Goal: Task Accomplishment & Management: Manage account settings

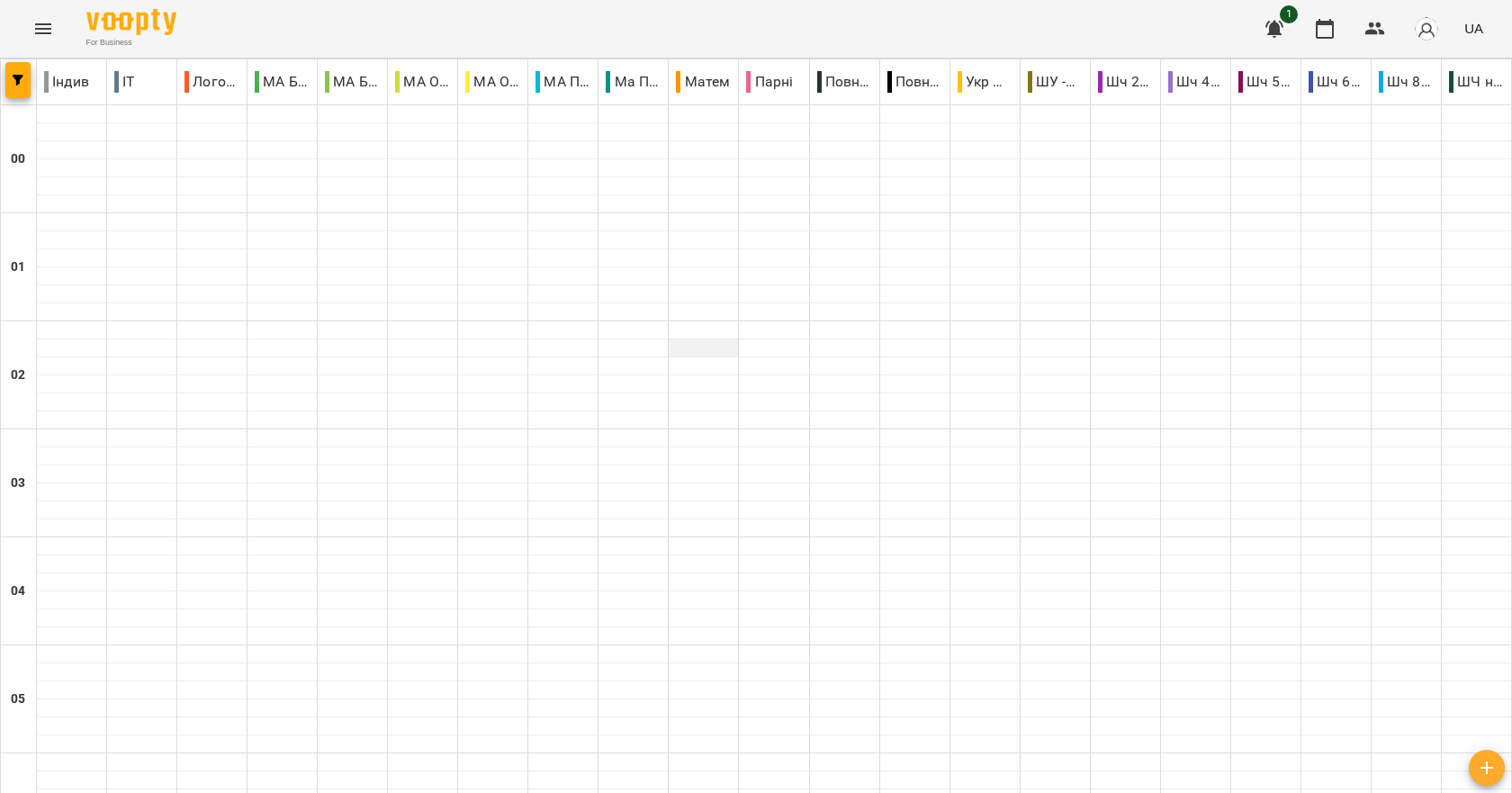
scroll to position [1709, 0]
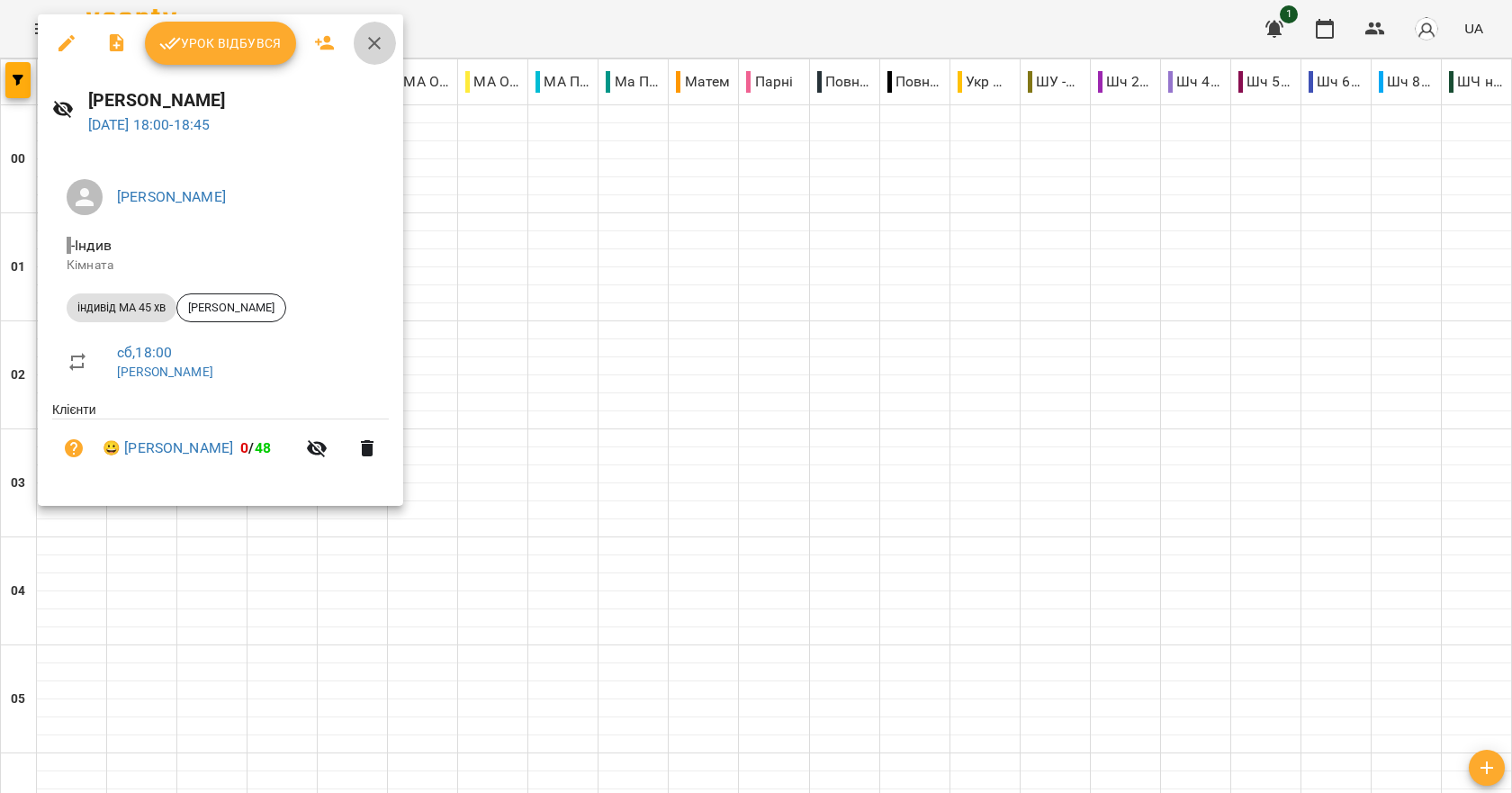
click at [381, 38] on icon "button" at bounding box center [375, 43] width 22 height 22
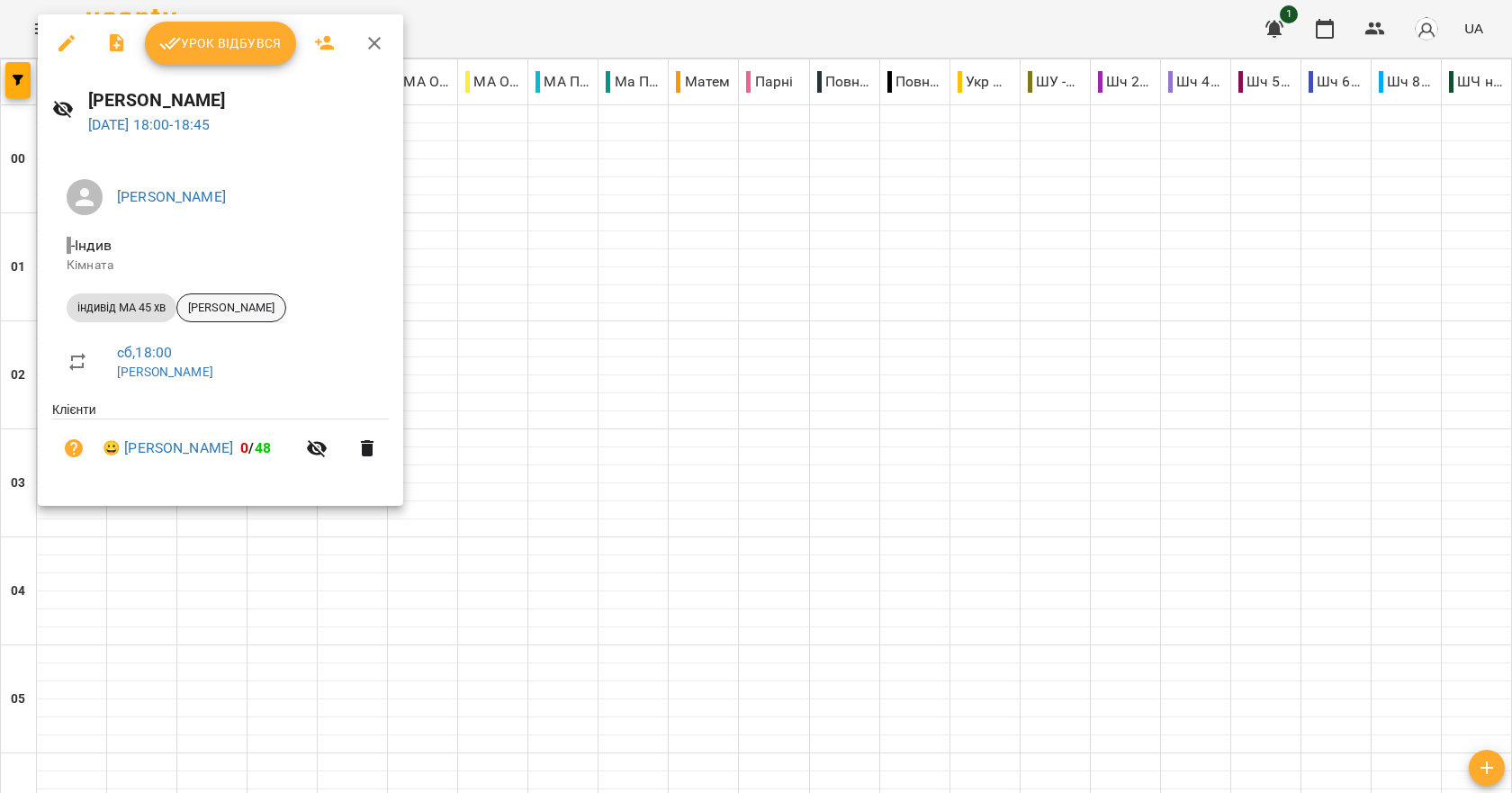
click at [222, 294] on div "[PERSON_NAME]" at bounding box center [231, 307] width 110 height 28
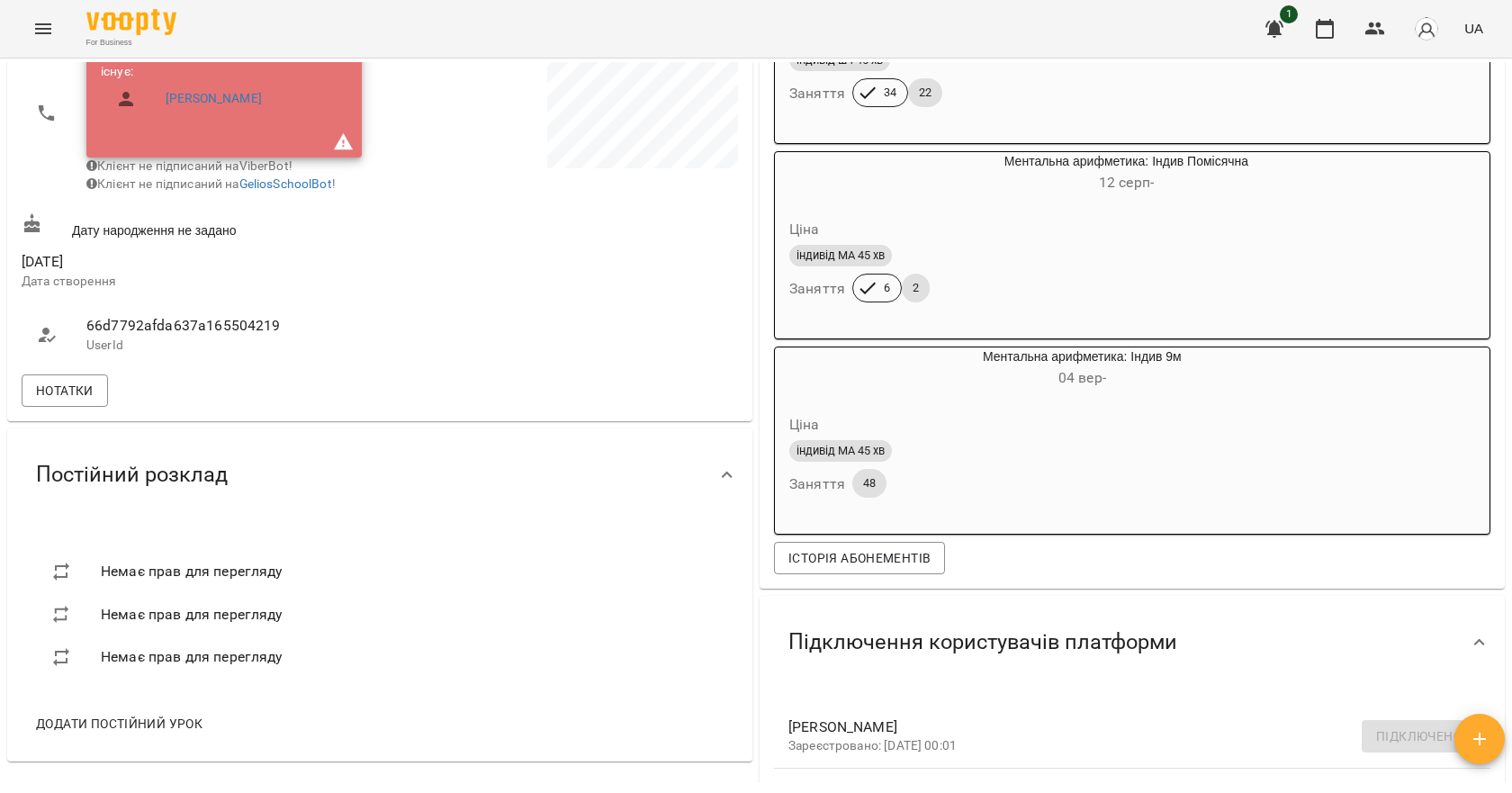
scroll to position [360, 0]
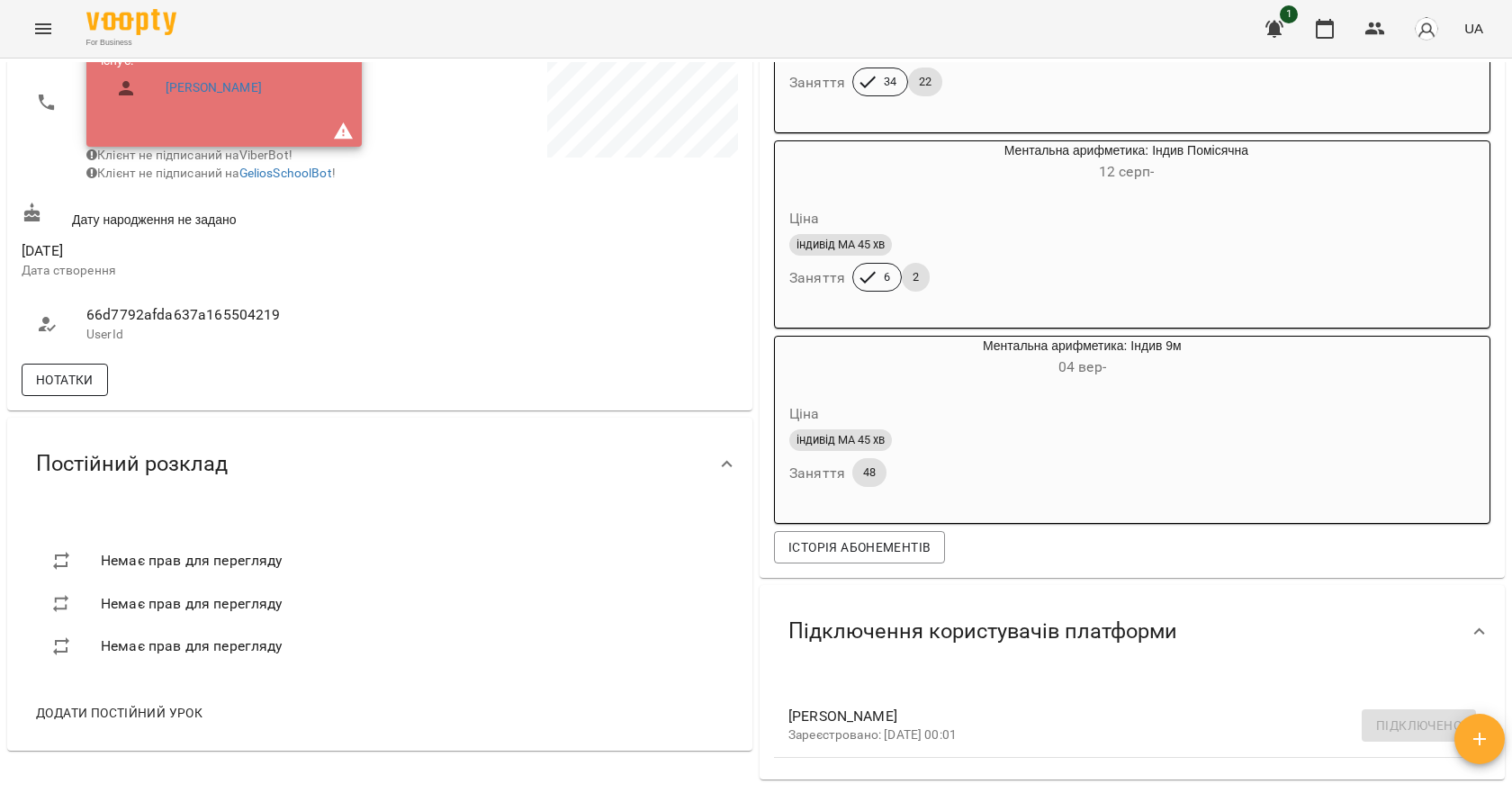
click at [82, 390] on span "Нотатки" at bounding box center [65, 379] width 58 height 22
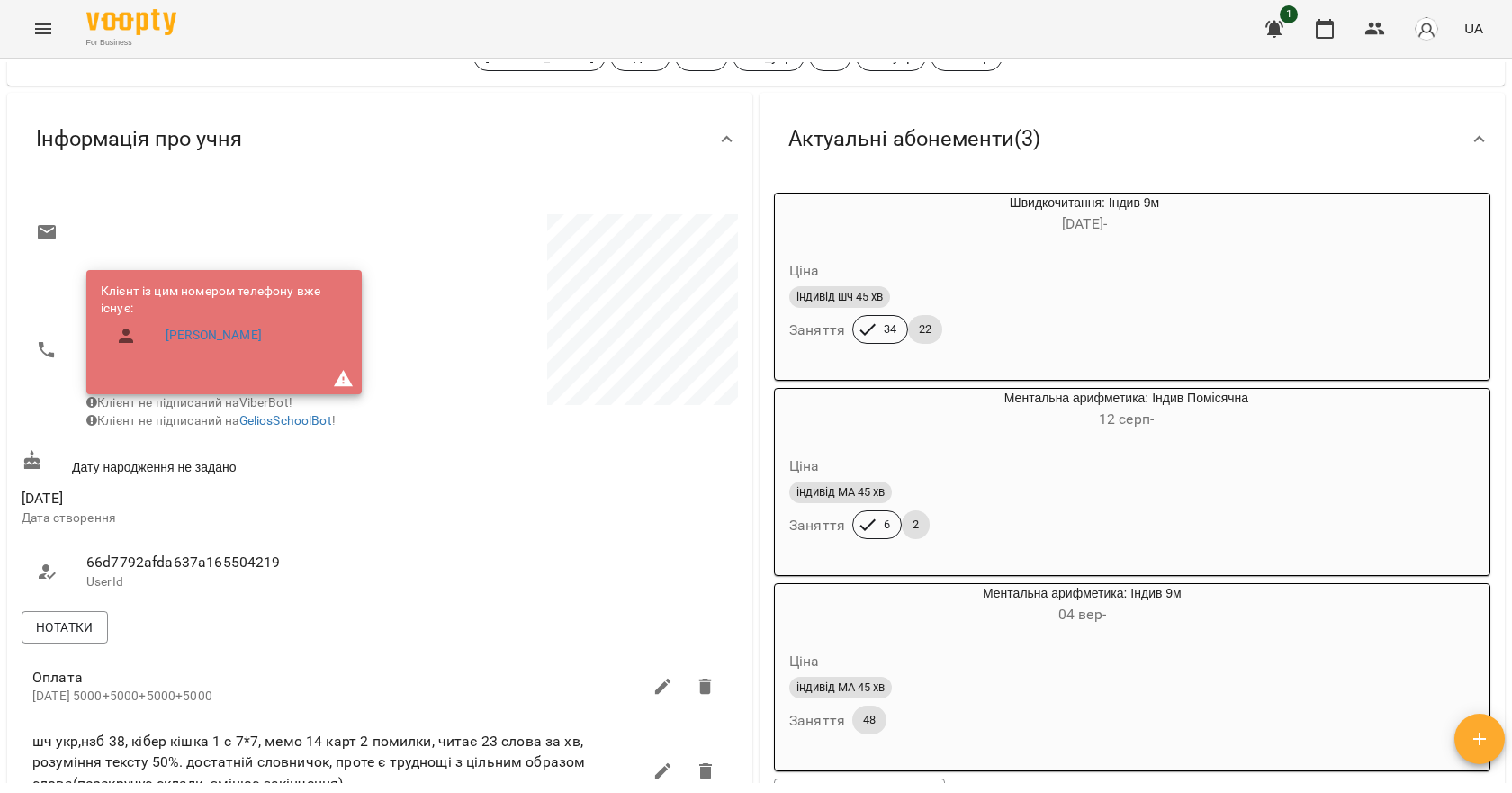
scroll to position [0, 0]
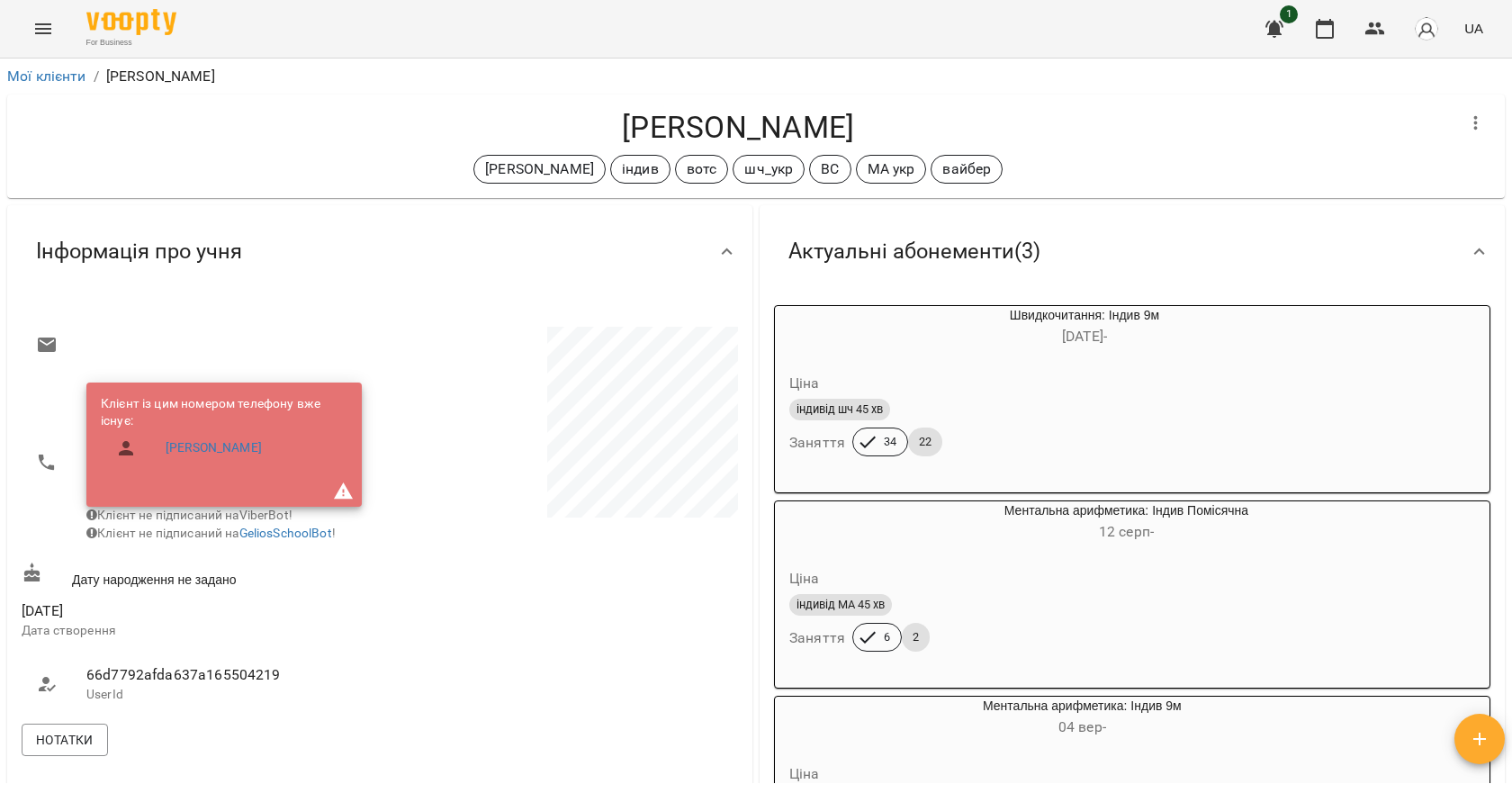
click at [679, 739] on div "Нотатки" at bounding box center [379, 739] width 724 height 39
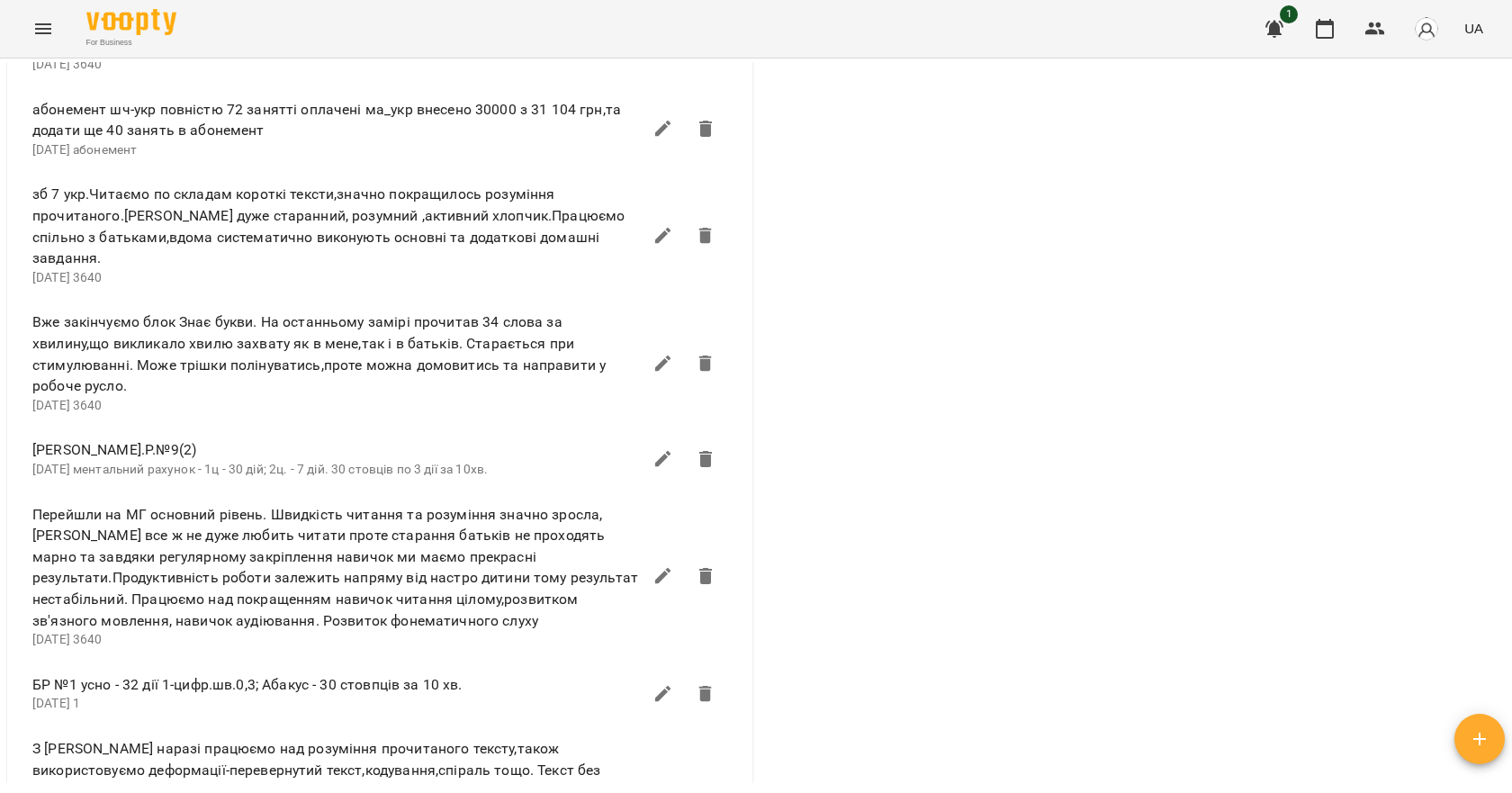
scroll to position [1079, 0]
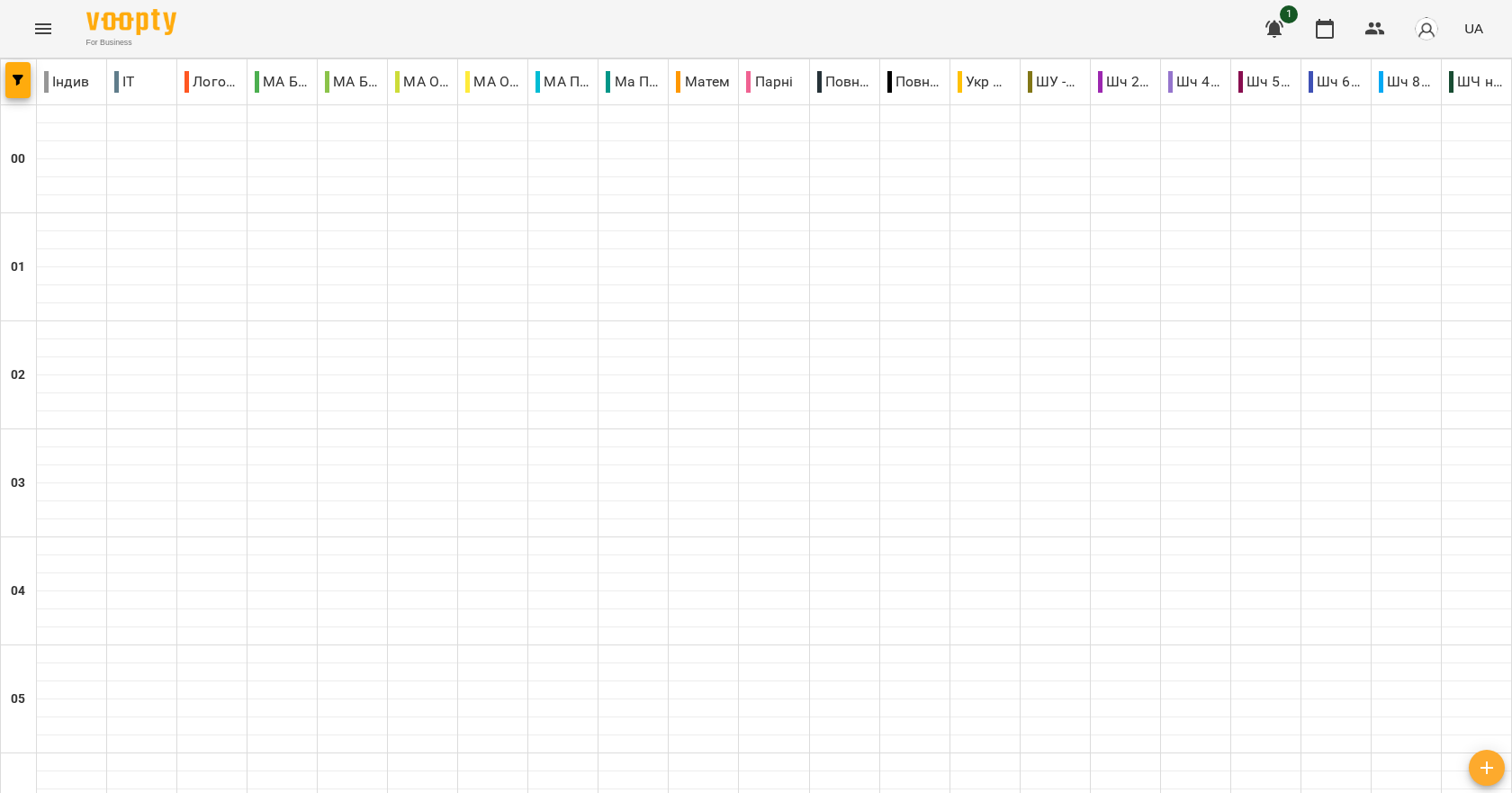
scroll to position [1889, 0]
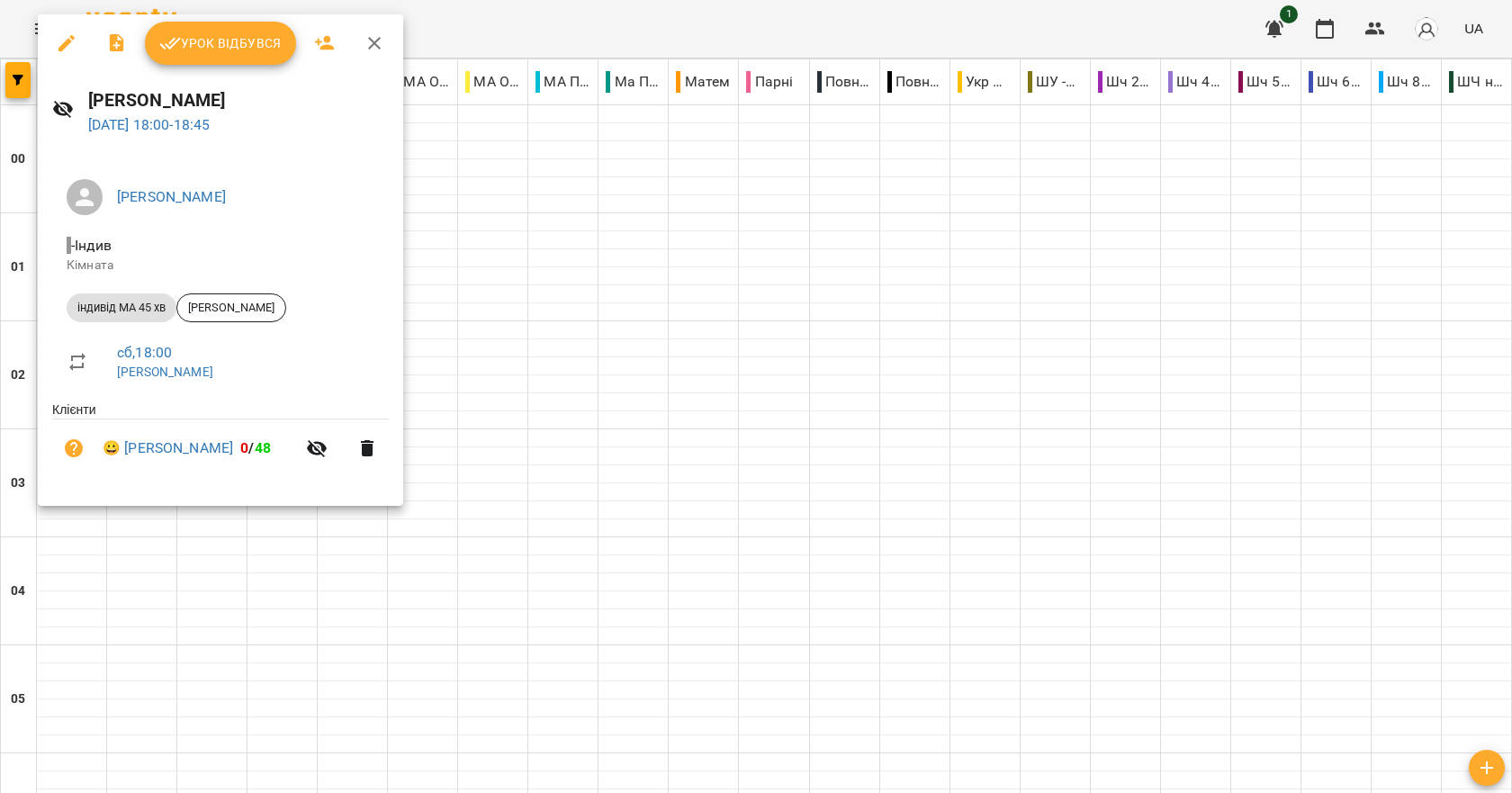
scroll to position [1889, 0]
click at [531, 536] on div at bounding box center [756, 396] width 1512 height 793
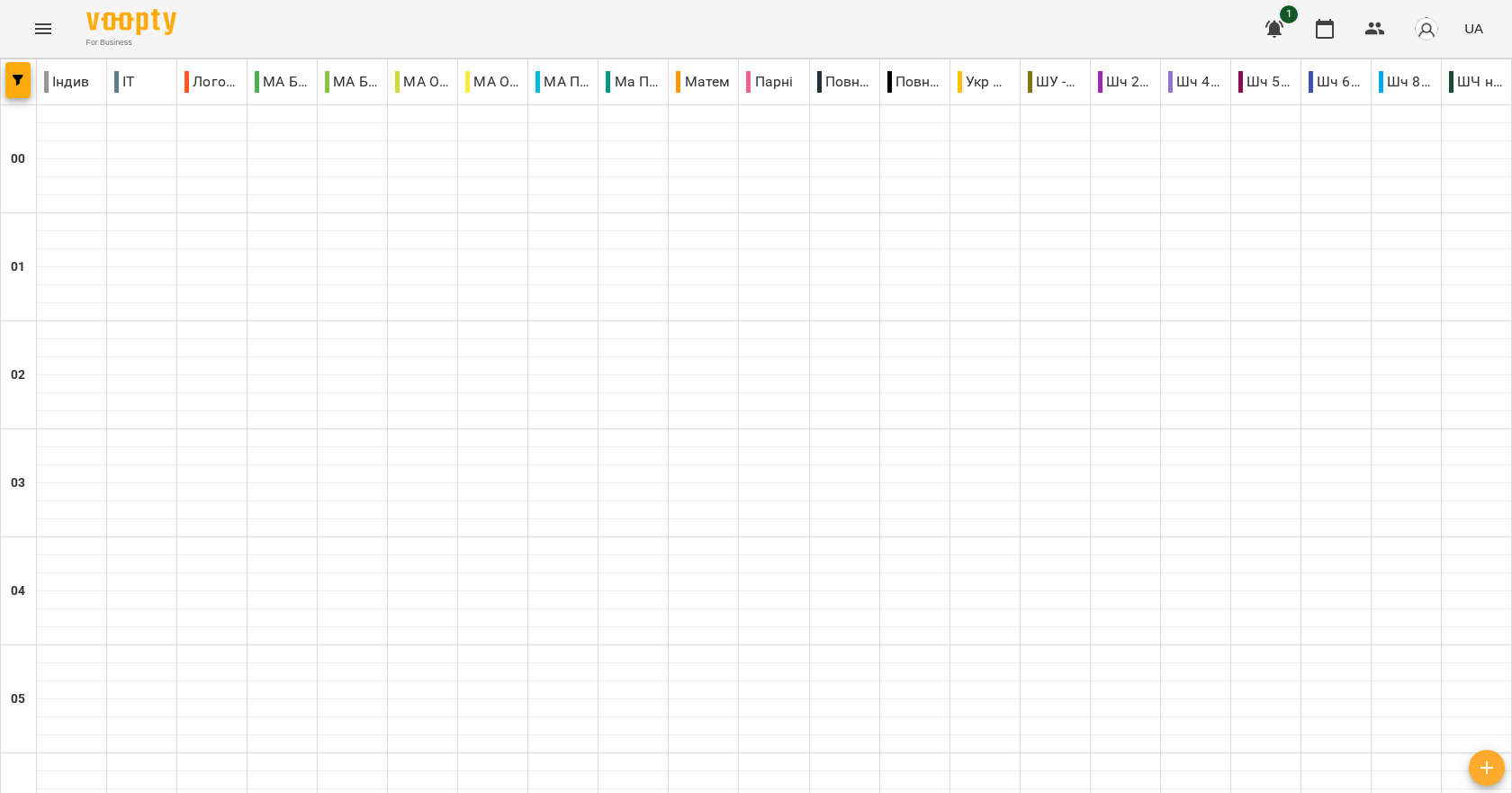
scroll to position [1799, 0]
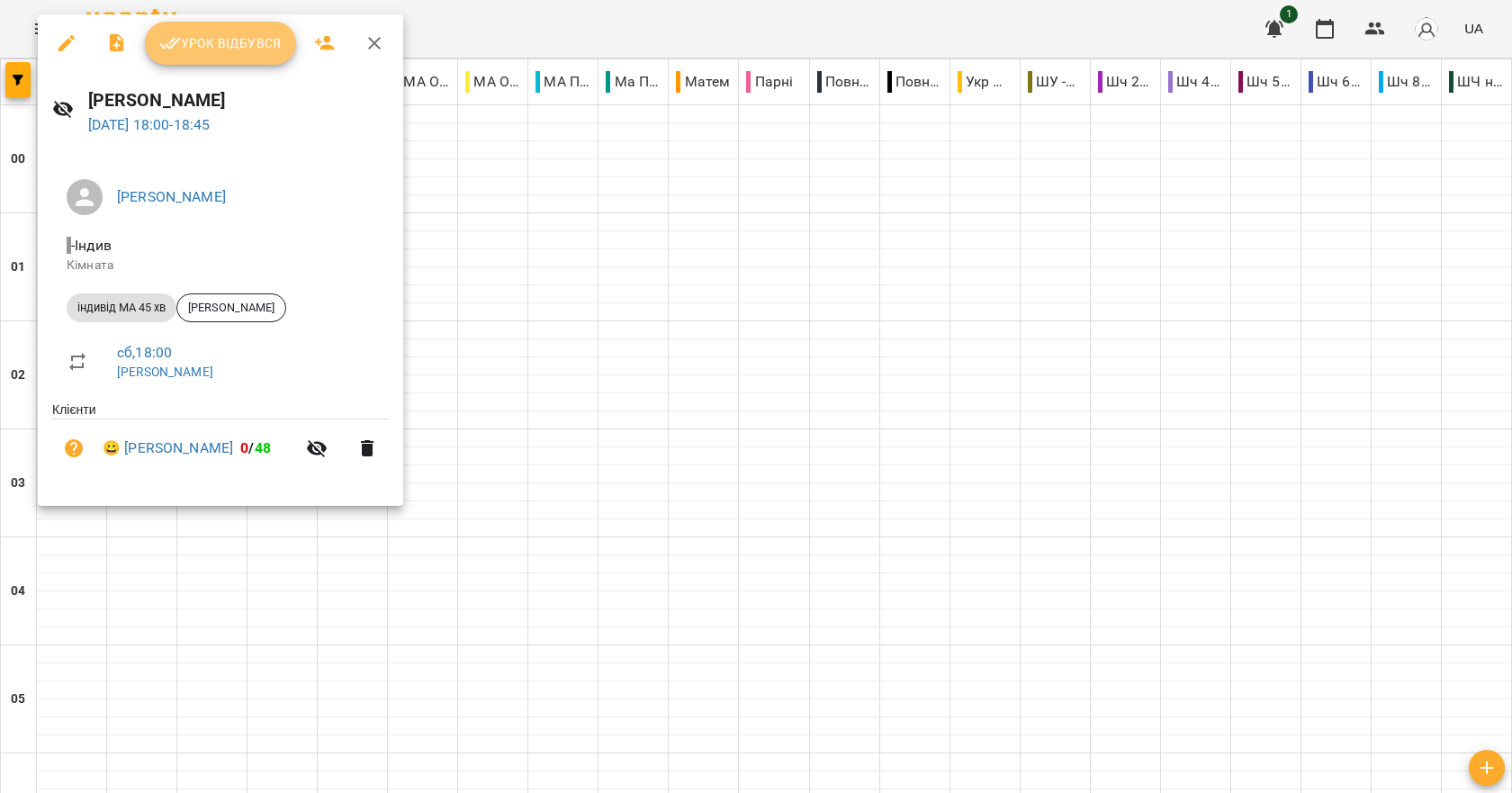
click at [209, 47] on span "Урок відбувся" at bounding box center [220, 43] width 122 height 22
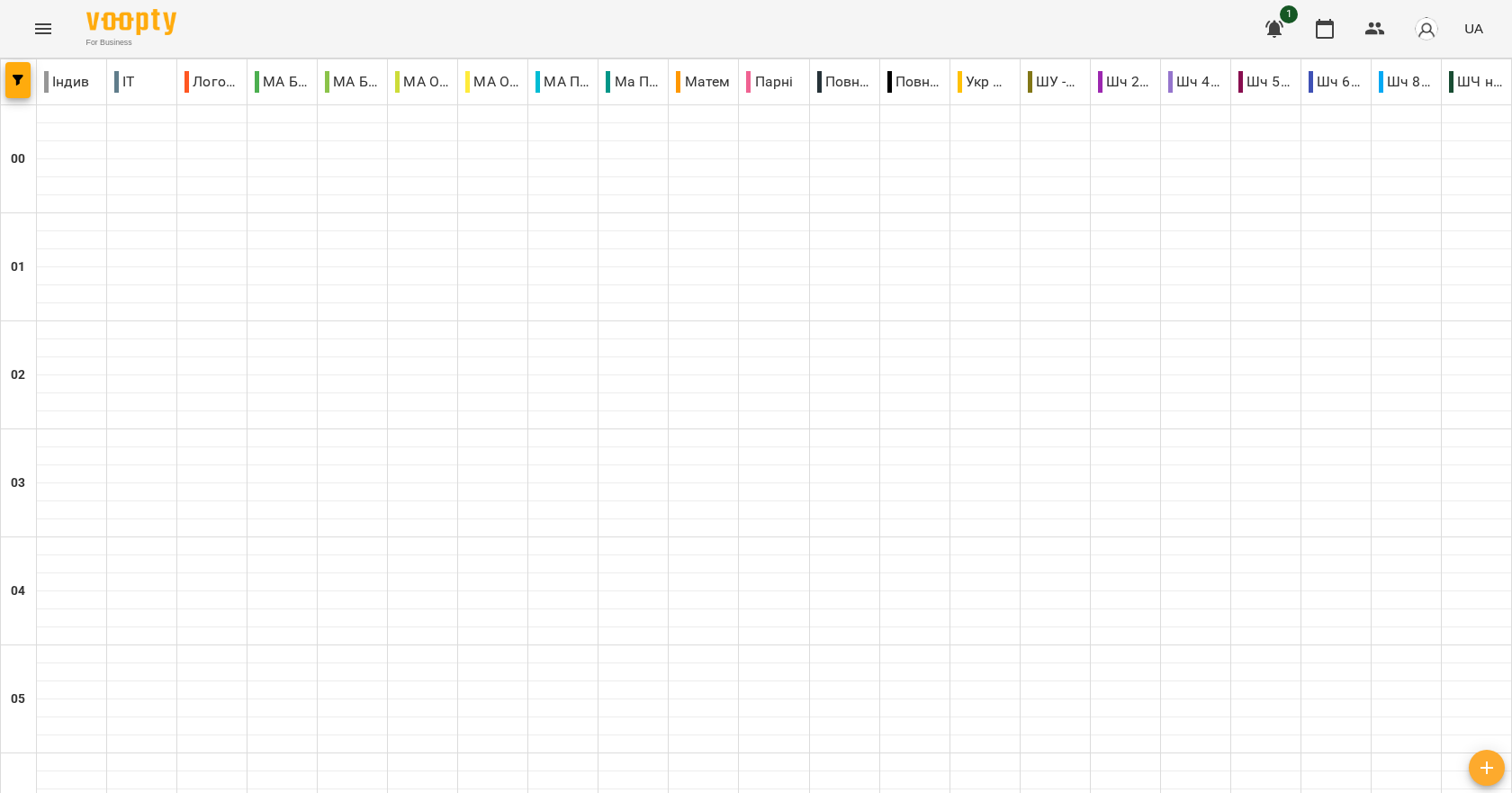
scroll to position [2024, 0]
